Goal: Information Seeking & Learning: Learn about a topic

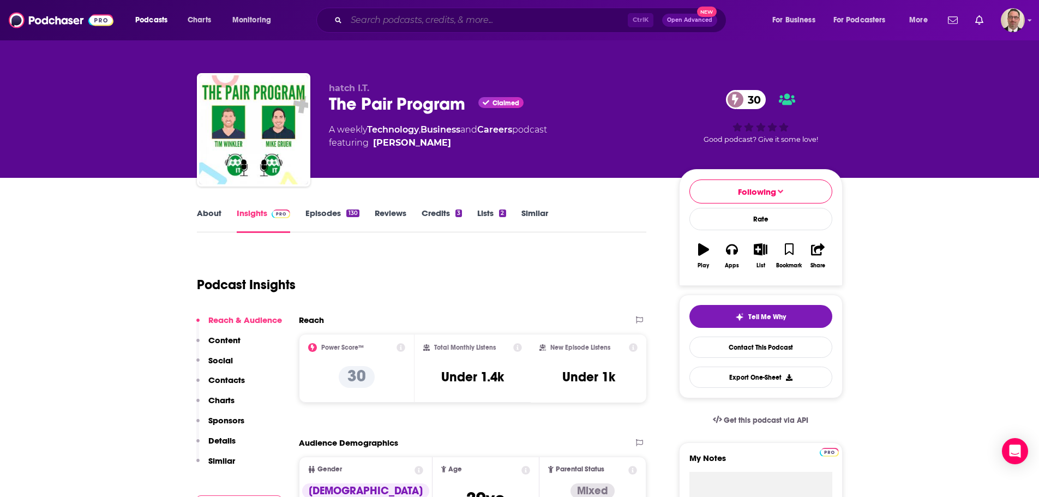
click at [361, 17] on input "Search podcasts, credits, & more..." at bounding box center [486, 19] width 281 height 17
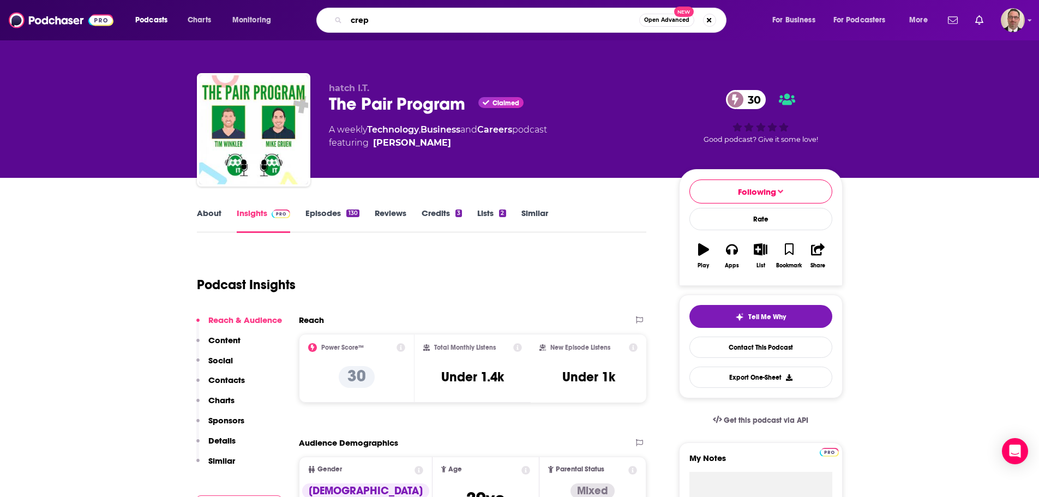
type input "crepn"
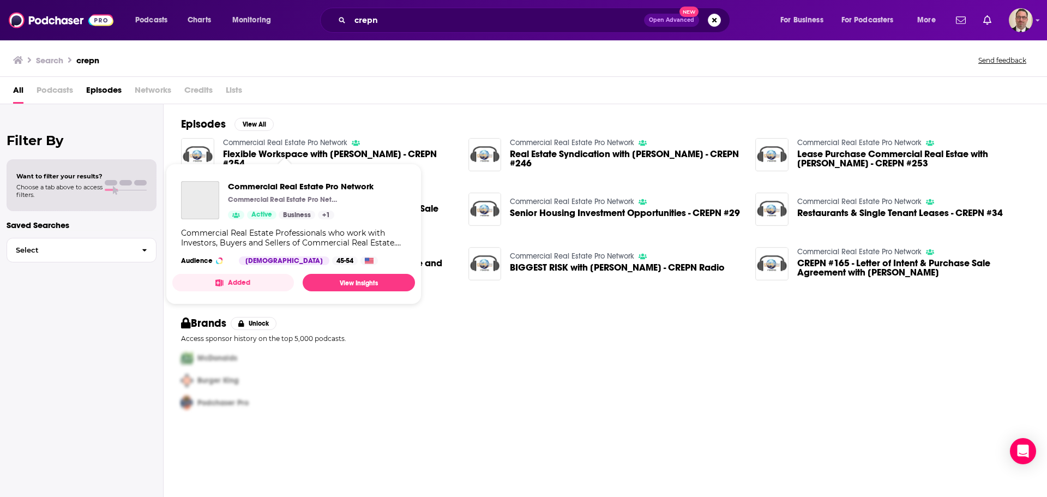
click at [285, 147] on link "Commercial Real Estate Pro Network" at bounding box center [285, 142] width 124 height 9
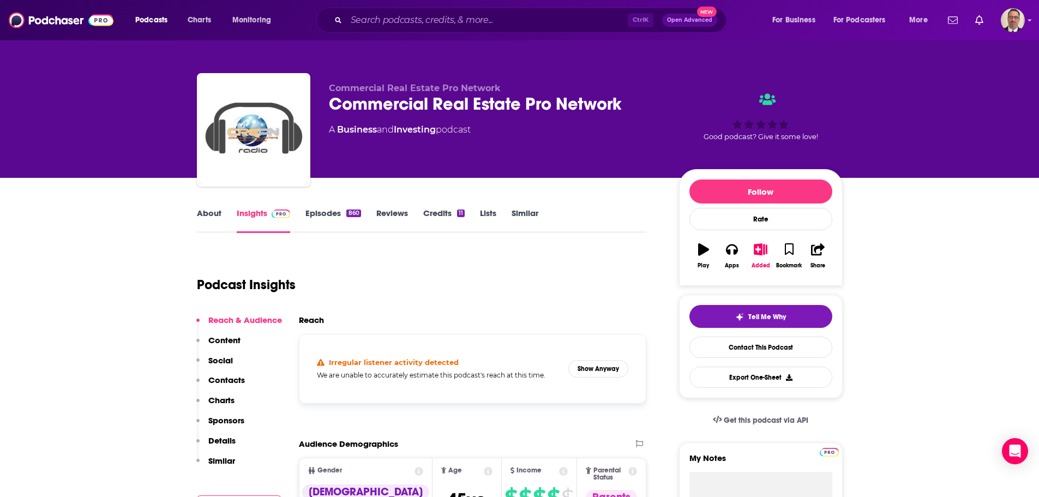
click at [332, 213] on link "Episodes 860" at bounding box center [332, 220] width 55 height 25
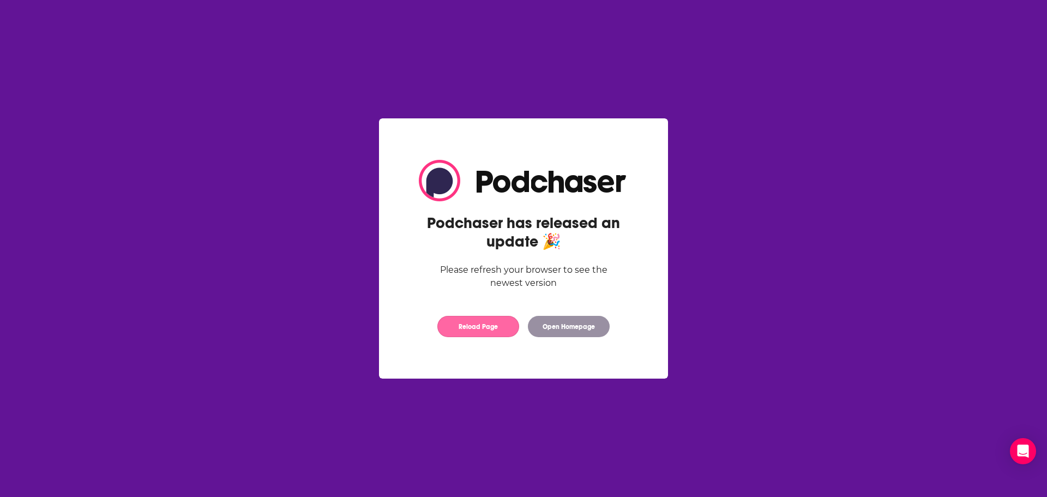
click at [484, 329] on button "Reload Page" at bounding box center [478, 326] width 82 height 21
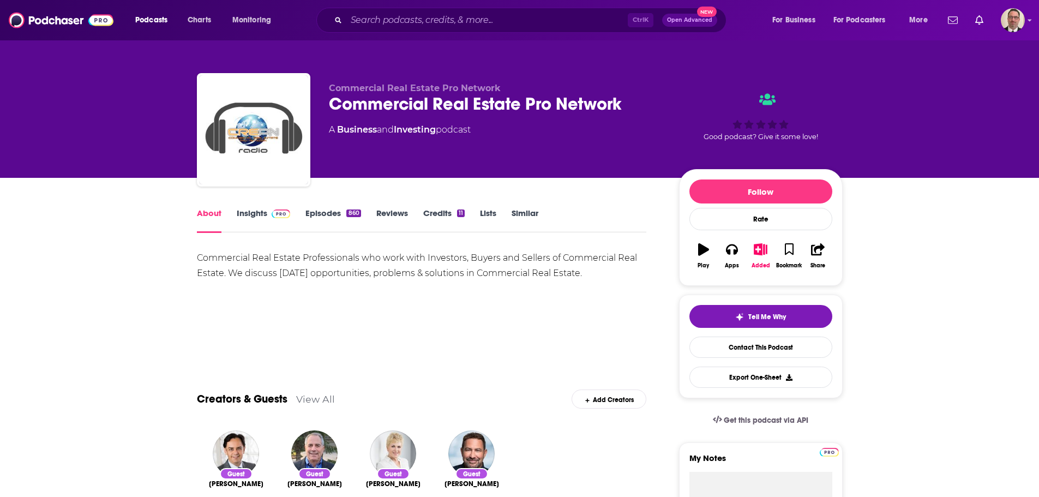
click at [324, 215] on link "Episodes 860" at bounding box center [332, 220] width 55 height 25
